Goal: Use online tool/utility

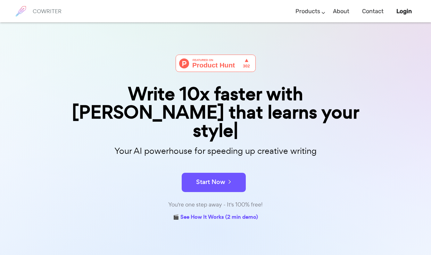
click at [228, 178] on icon at bounding box center [229, 181] width 6 height 7
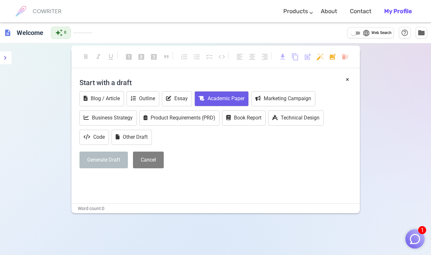
click at [224, 91] on button "Academic Paper" at bounding box center [222, 98] width 54 height 15
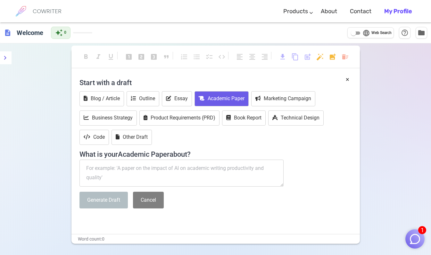
click at [145, 174] on textarea at bounding box center [182, 172] width 205 height 27
